Goal: Use online tool/utility: Utilize a website feature to perform a specific function

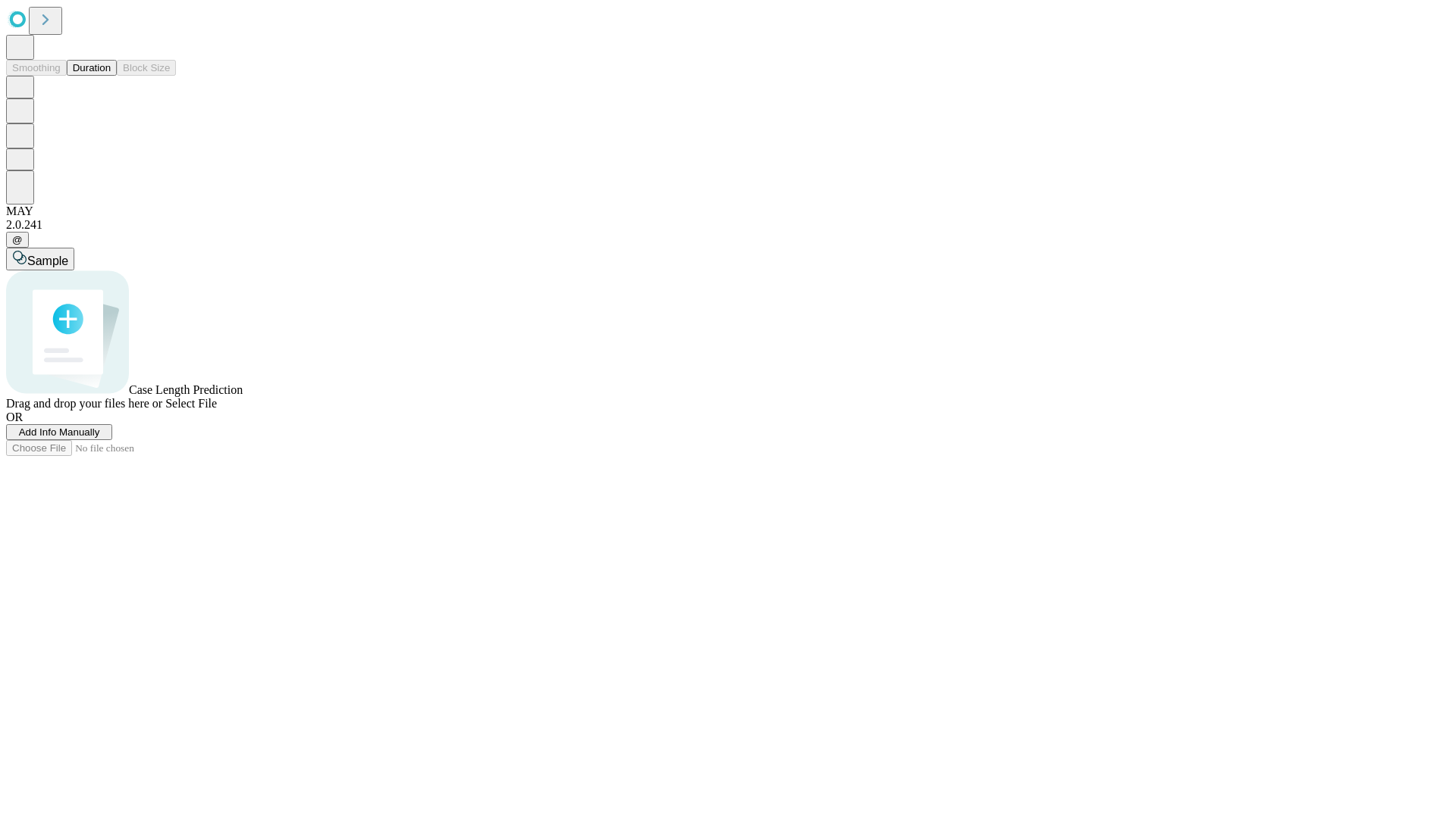
click at [101, 438] on span "Add Info Manually" at bounding box center [59, 432] width 81 height 11
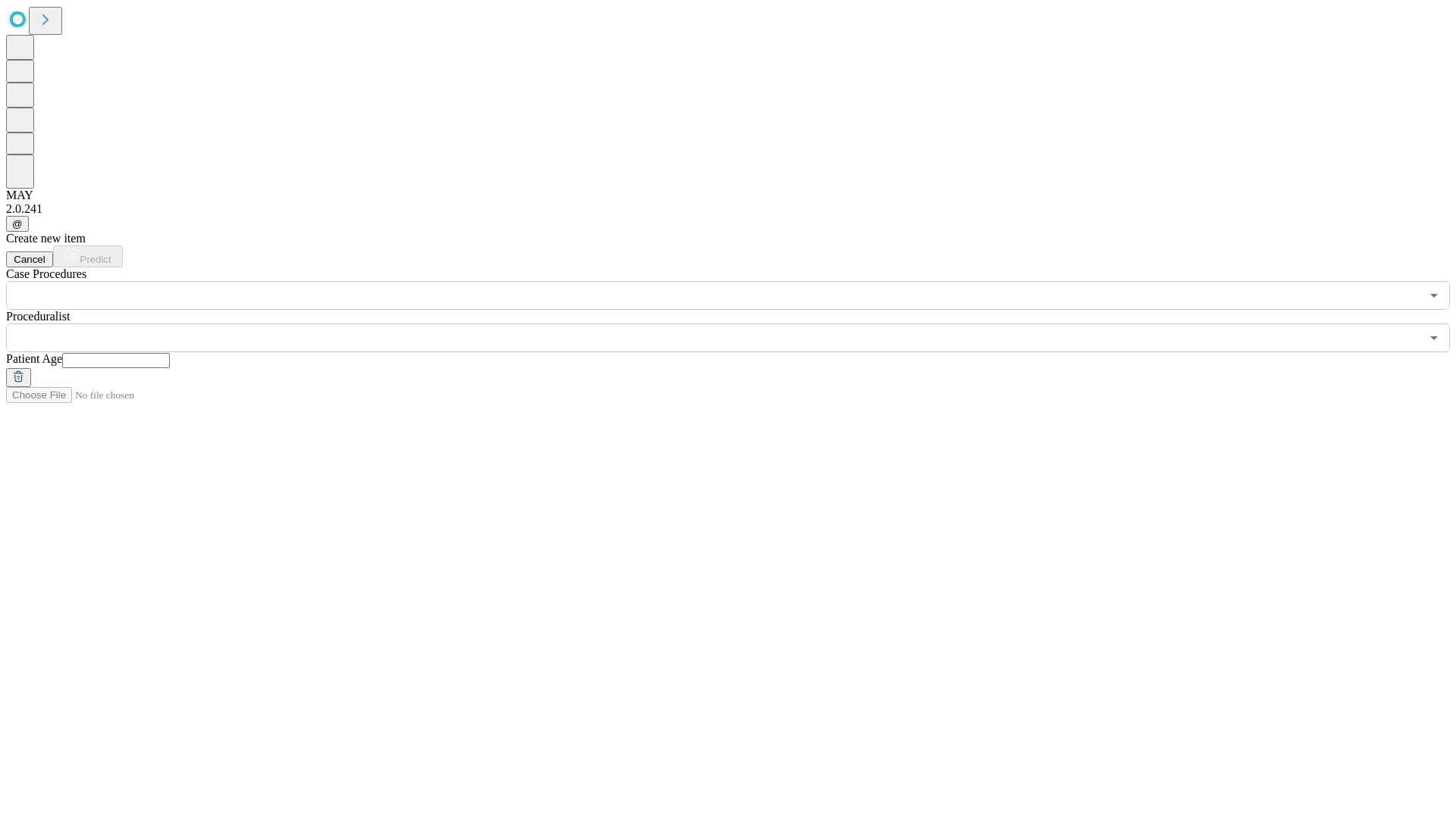
click at [169, 353] on input "text" at bounding box center [116, 361] width 107 height 15
type input "**"
click at [739, 323] on input "text" at bounding box center [712, 338] width 1414 height 29
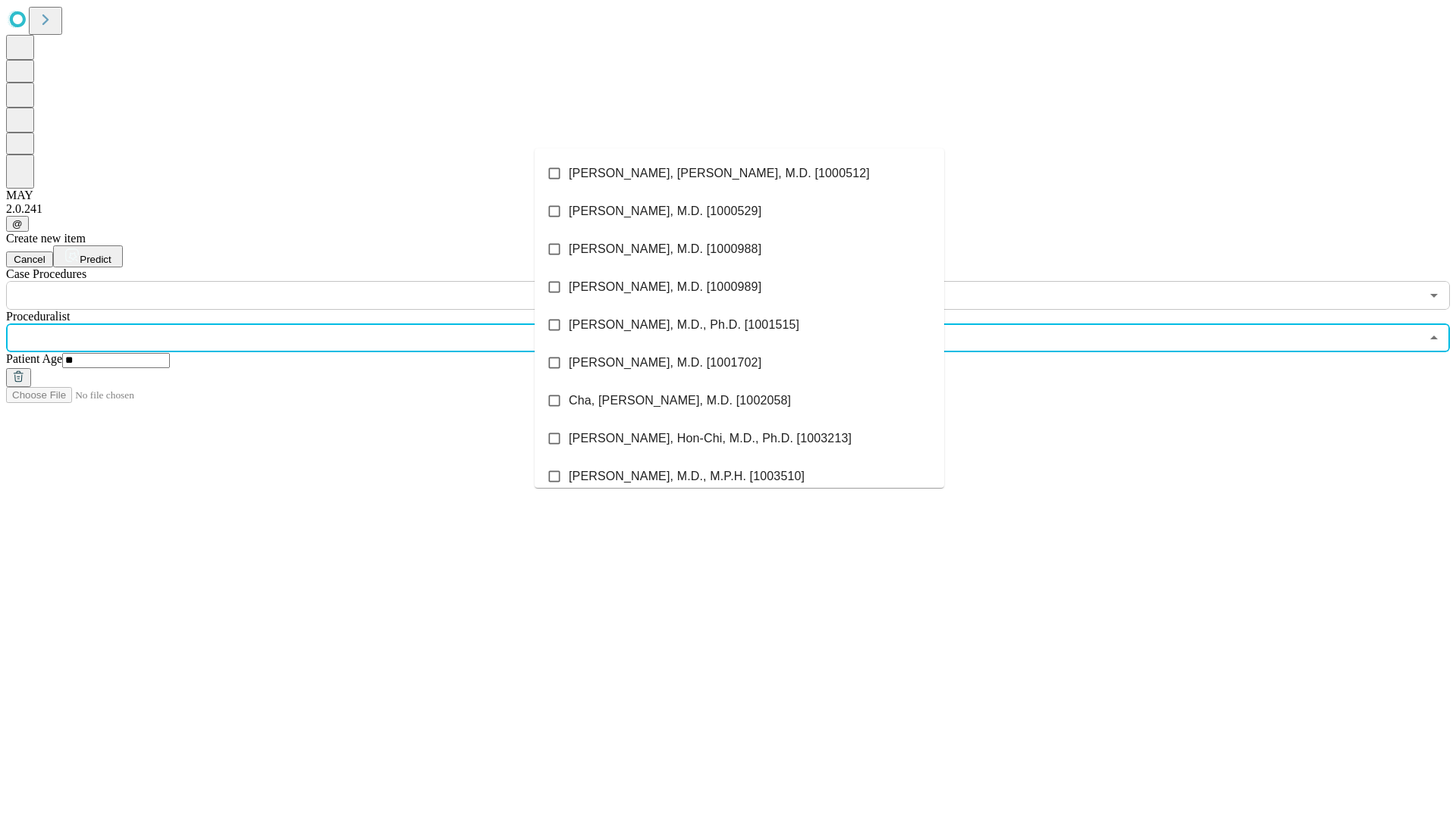
click at [739, 173] on li "[PERSON_NAME], [PERSON_NAME], M.D. [1000512]" at bounding box center [739, 174] width 410 height 38
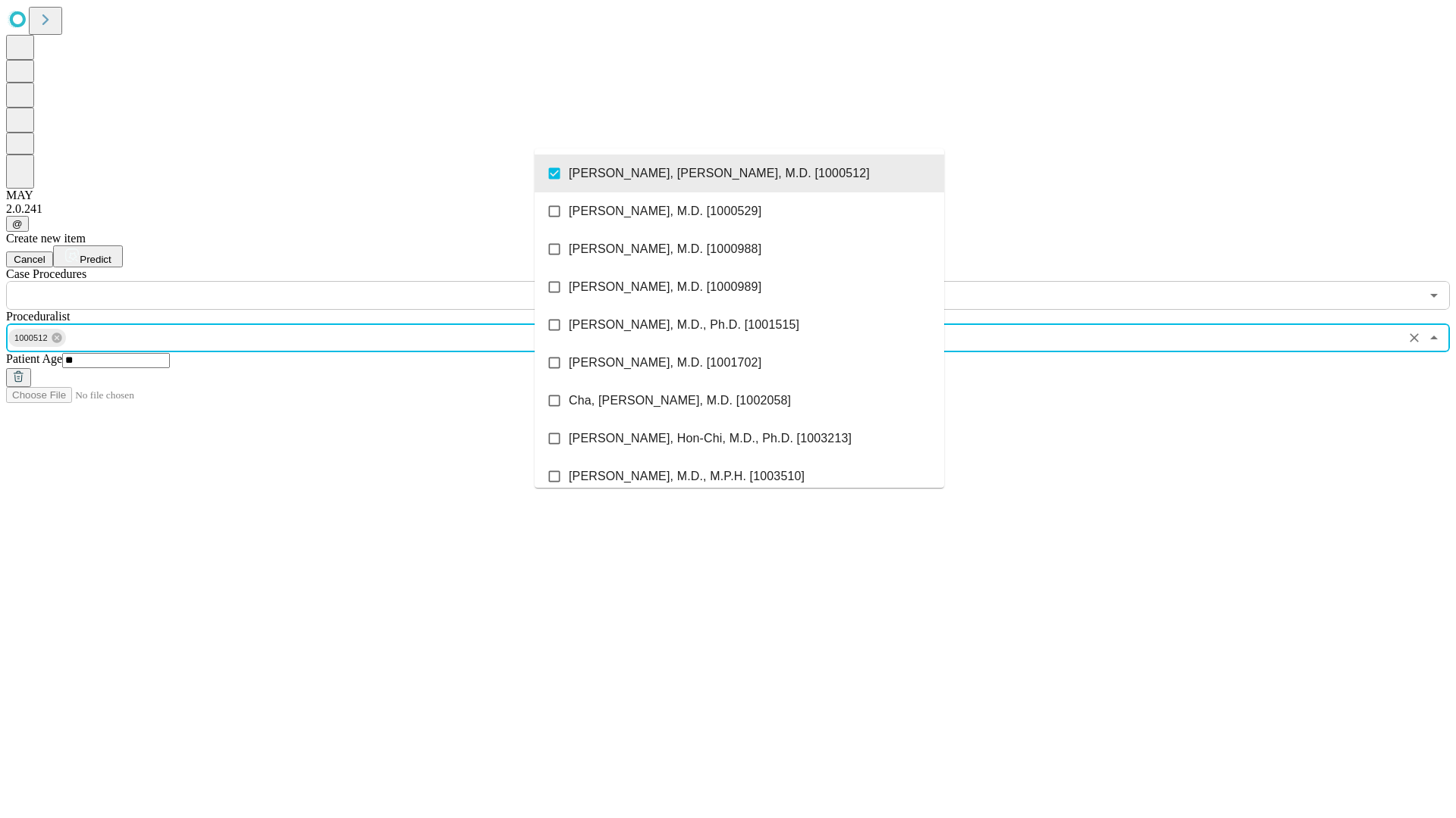
click at [319, 281] on input "text" at bounding box center [712, 296] width 1414 height 29
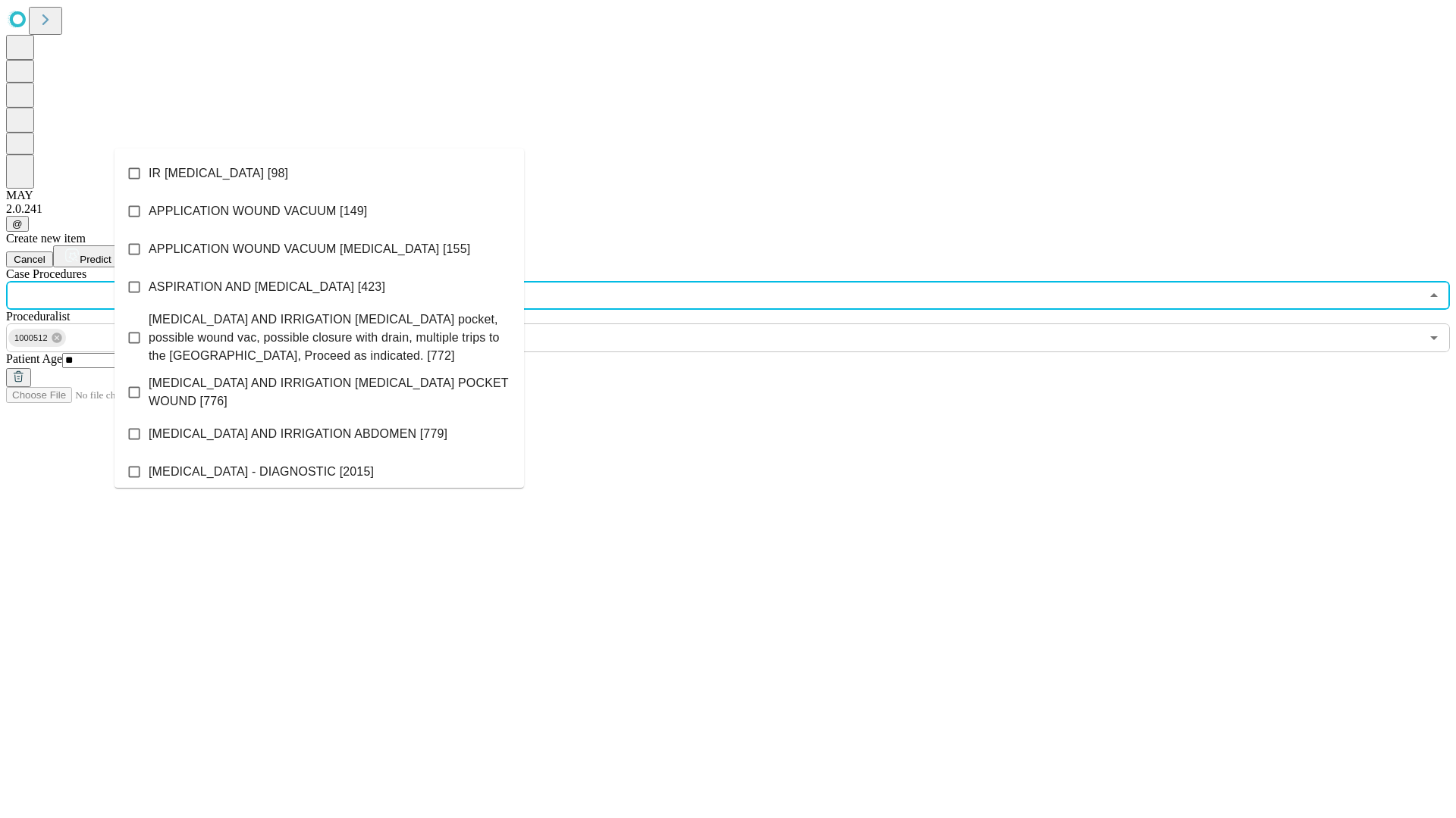
click at [319, 173] on li "IR [MEDICAL_DATA] [98]" at bounding box center [320, 174] width 410 height 38
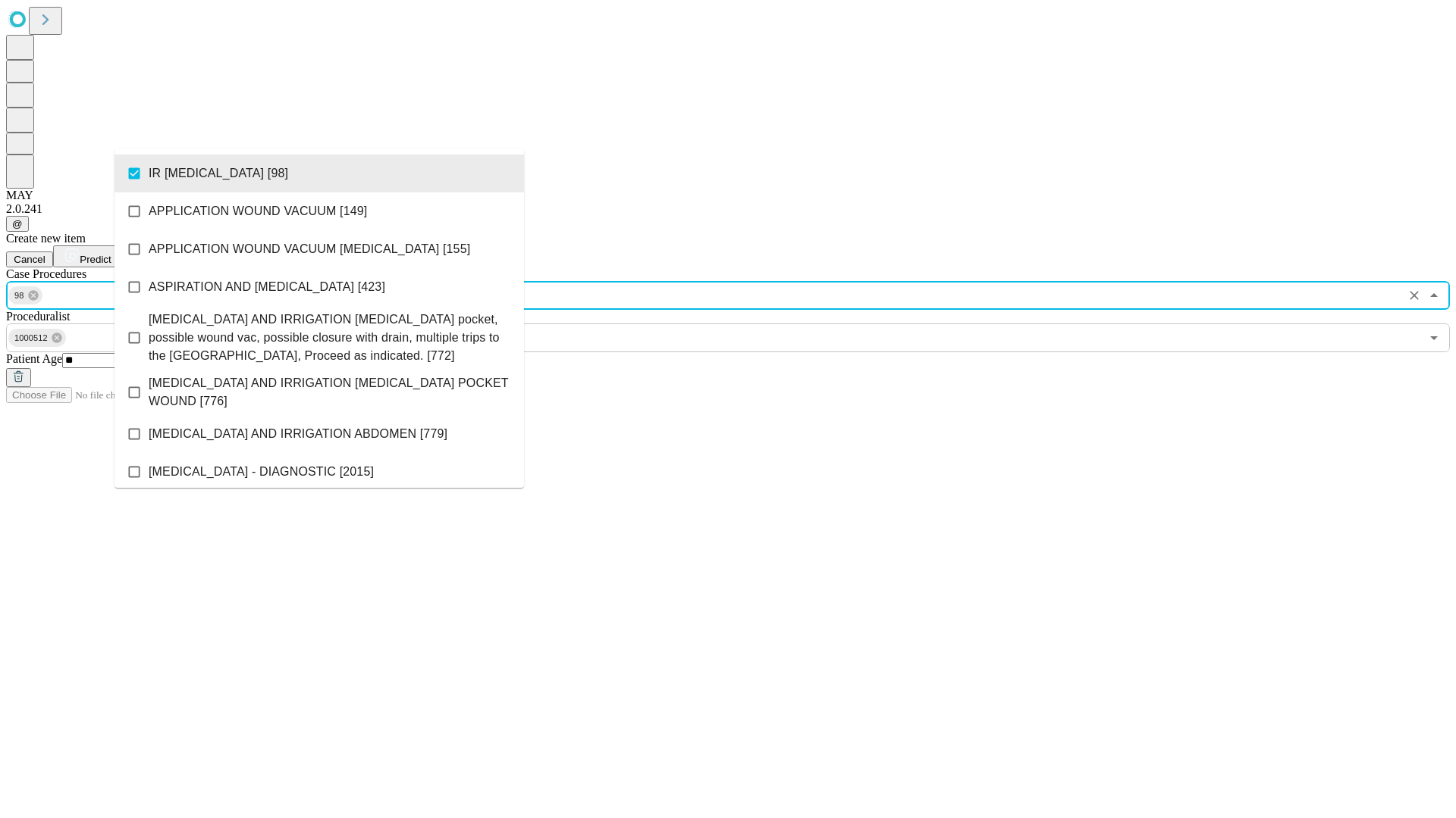
click at [111, 254] on span "Predict" at bounding box center [95, 259] width 31 height 11
